Goal: Transaction & Acquisition: Download file/media

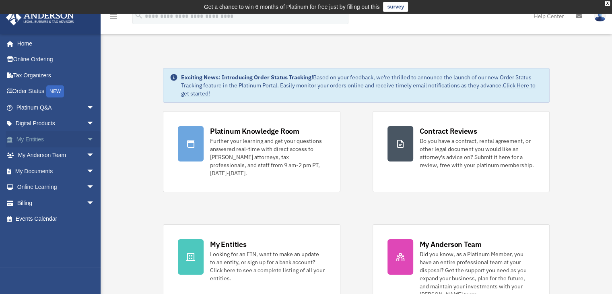
click at [47, 139] on link "My Entities arrow_drop_down" at bounding box center [56, 139] width 101 height 16
click at [87, 138] on span "arrow_drop_down" at bounding box center [95, 139] width 16 height 16
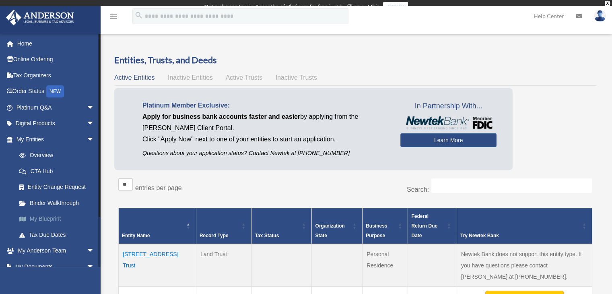
click at [43, 217] on link "My Blueprint" at bounding box center [58, 219] width 95 height 16
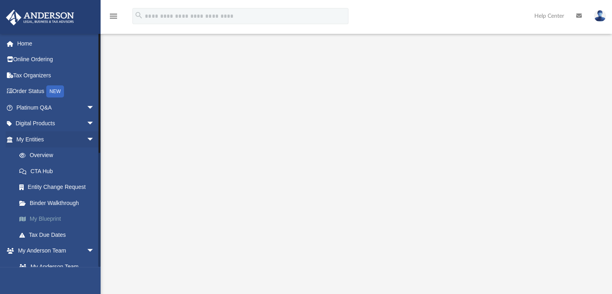
scroll to position [16, 0]
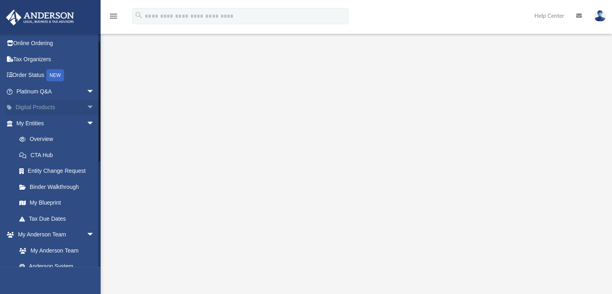
click at [87, 108] on span "arrow_drop_down" at bounding box center [95, 107] width 16 height 16
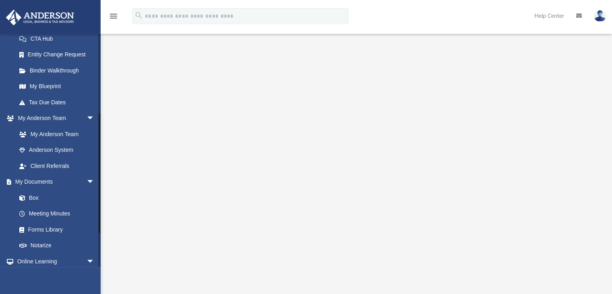
scroll to position [196, 0]
click at [60, 232] on link "Forms Library" at bounding box center [58, 230] width 95 height 16
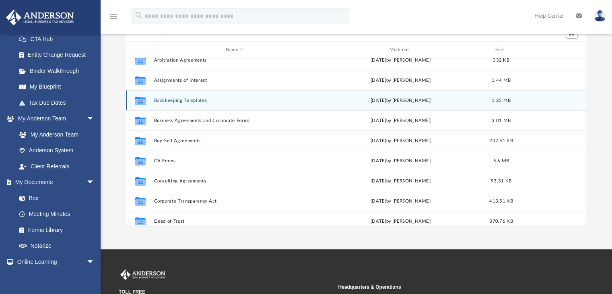
scroll to position [17, 0]
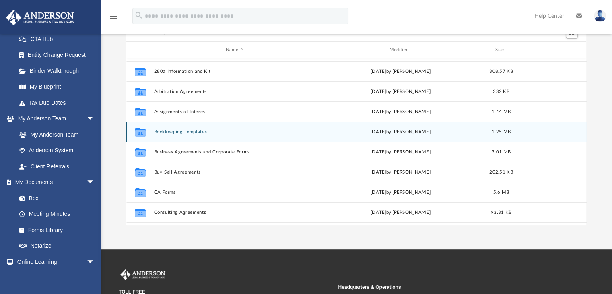
click at [183, 131] on button "Bookkeeping Templates" at bounding box center [235, 131] width 162 height 5
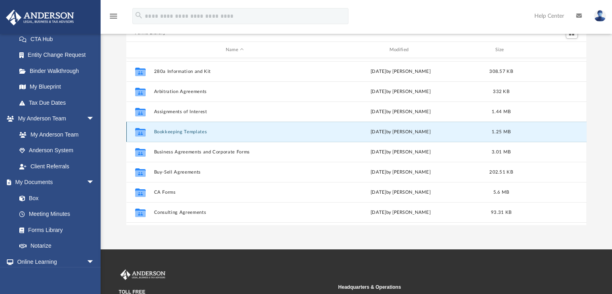
click at [183, 131] on button "Bookkeeping Templates" at bounding box center [235, 131] width 162 height 5
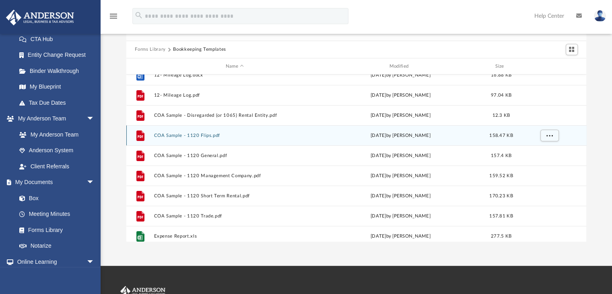
scroll to position [31, 0]
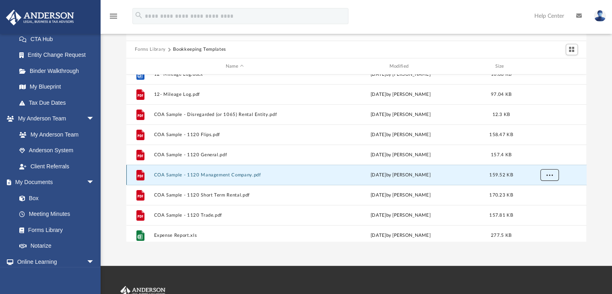
click at [550, 174] on span "More options" at bounding box center [549, 175] width 6 height 4
click at [538, 206] on li "Download" at bounding box center [541, 204] width 23 height 8
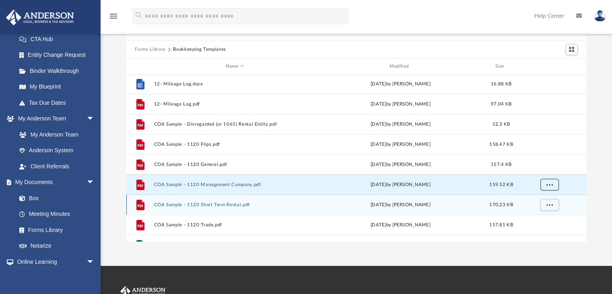
scroll to position [21, 0]
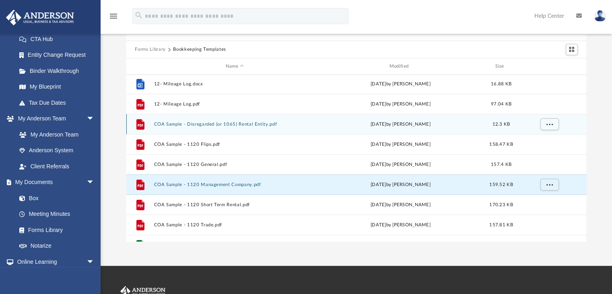
click at [276, 127] on div "File COA Sample - Disregarded (or 1065) Rental Entity.pdf Mon Jan 30 2023 by Ma…" at bounding box center [356, 124] width 460 height 20
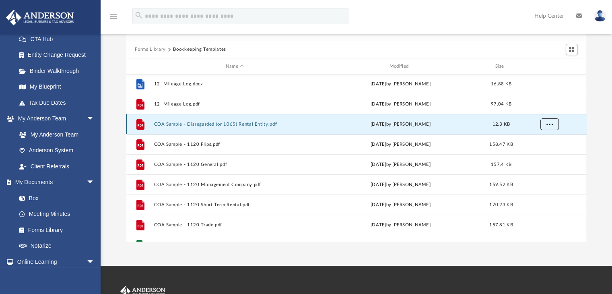
click at [547, 119] on button "More options" at bounding box center [549, 124] width 19 height 12
click at [547, 156] on li "Download" at bounding box center [541, 153] width 23 height 8
